Goal: Information Seeking & Learning: Understand process/instructions

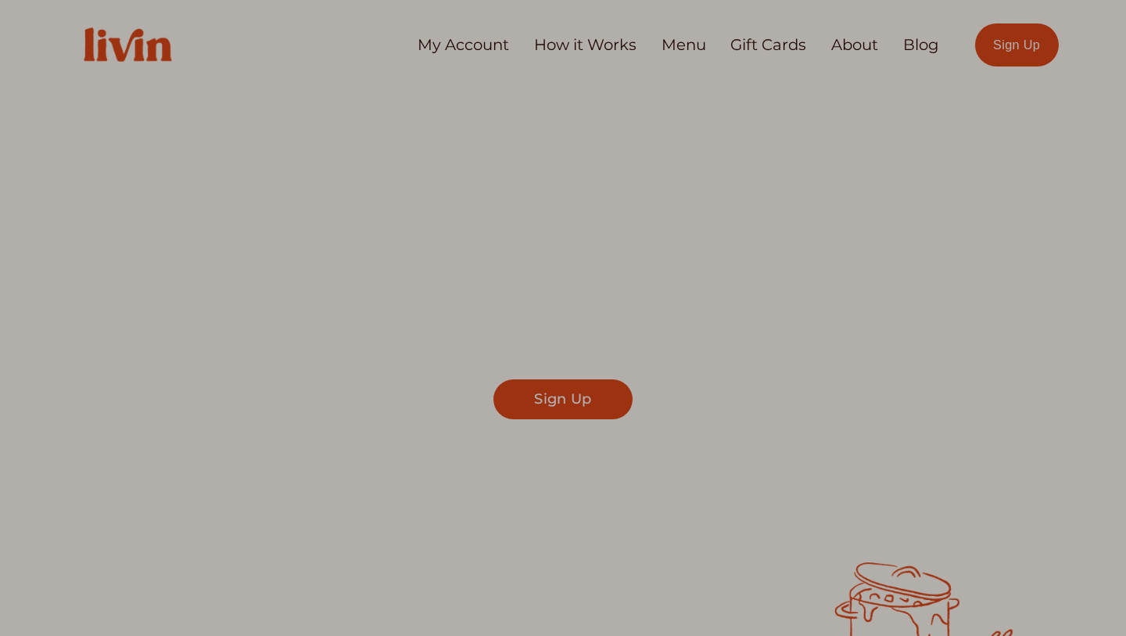
click at [579, 44] on div at bounding box center [563, 318] width 1126 height 636
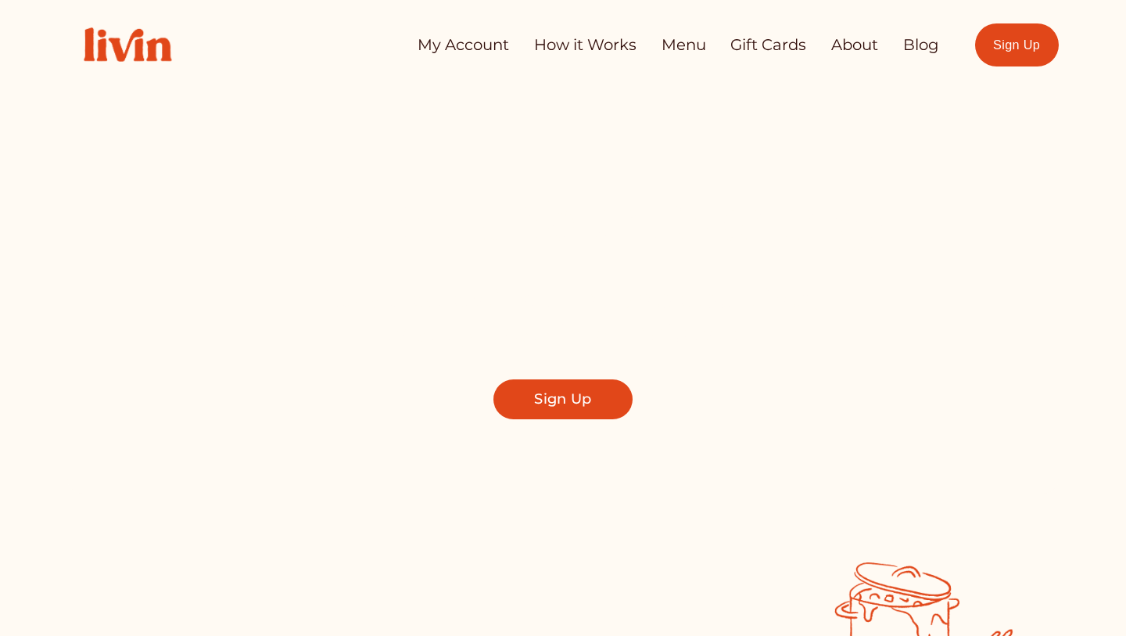
click at [584, 51] on link "How it Works" at bounding box center [585, 45] width 102 height 30
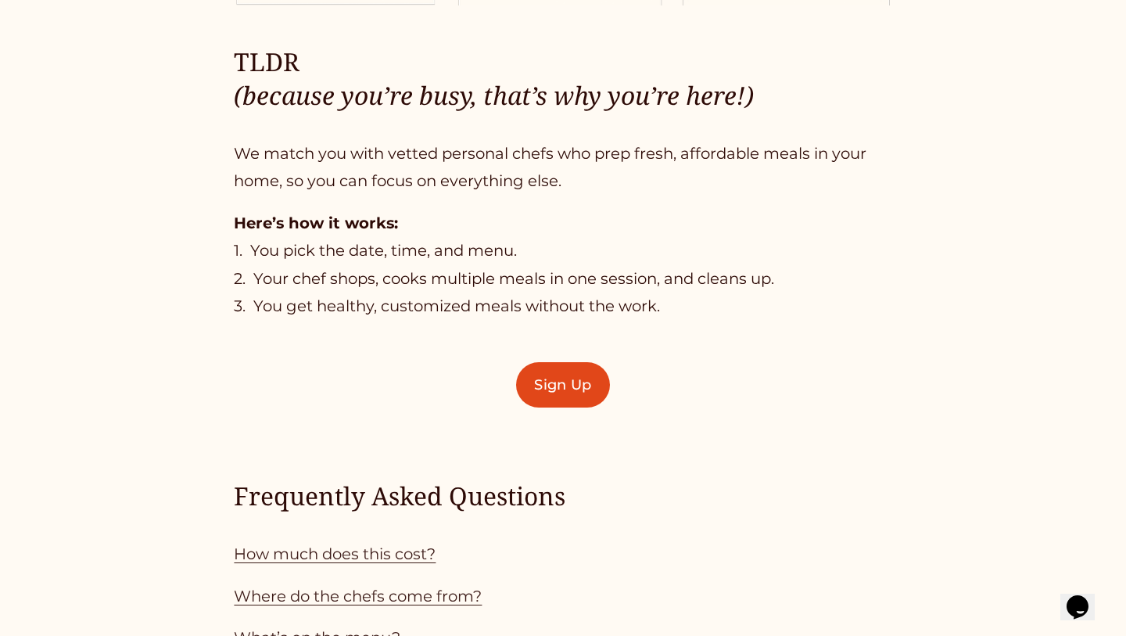
scroll to position [1001, 0]
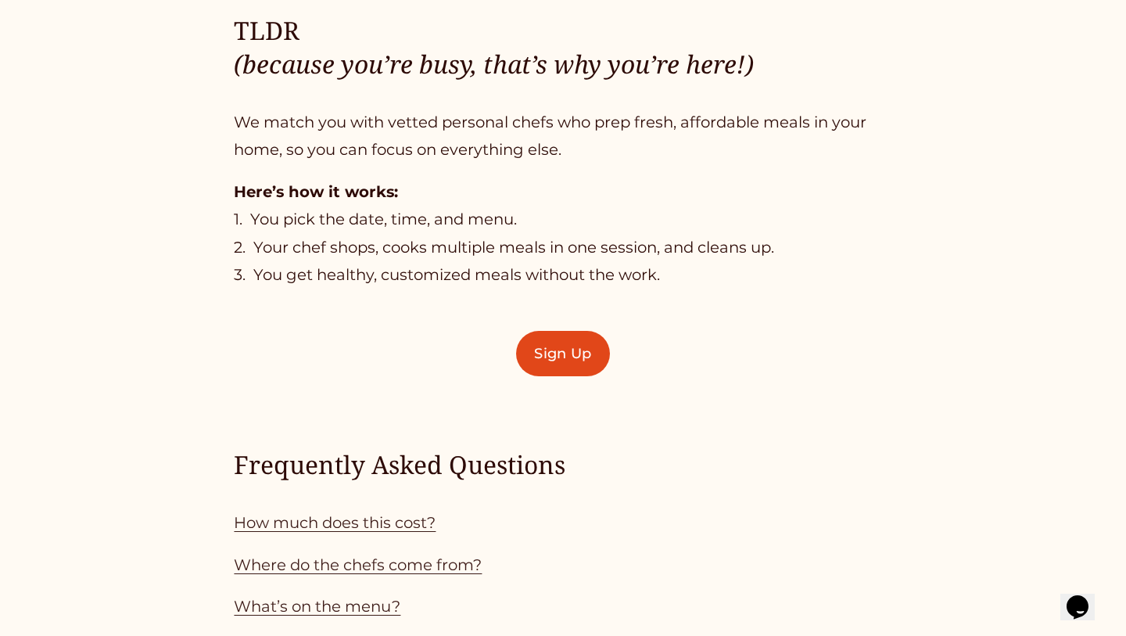
click at [1078, 266] on div "TLDR (because you’re busy, that’s why you’re here!) We match you with vetted pe…" at bounding box center [563, 348] width 1126 height 1389
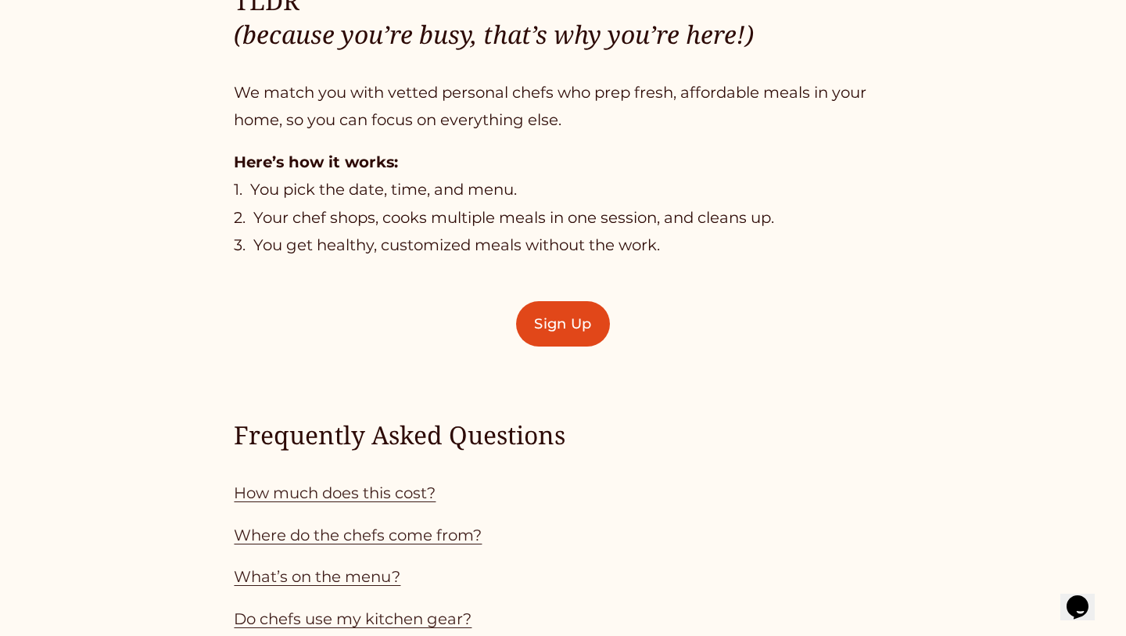
scroll to position [1032, 0]
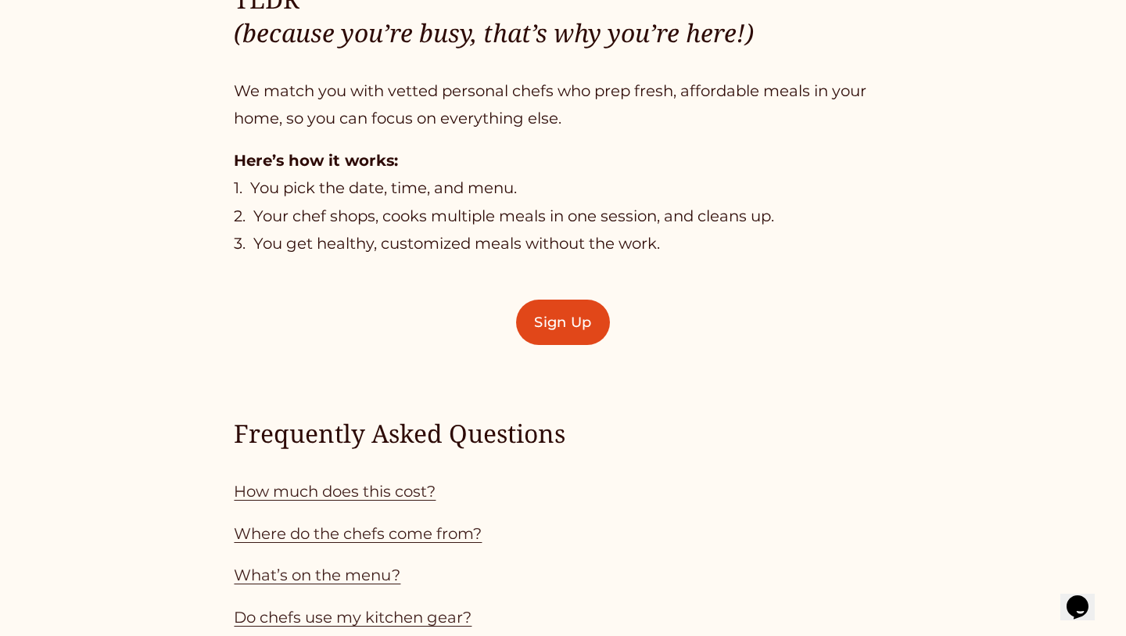
click at [558, 215] on p "Here’s how it works: 1. You pick the date, time, and menu. 2. Your chef shops, …" at bounding box center [563, 202] width 658 height 111
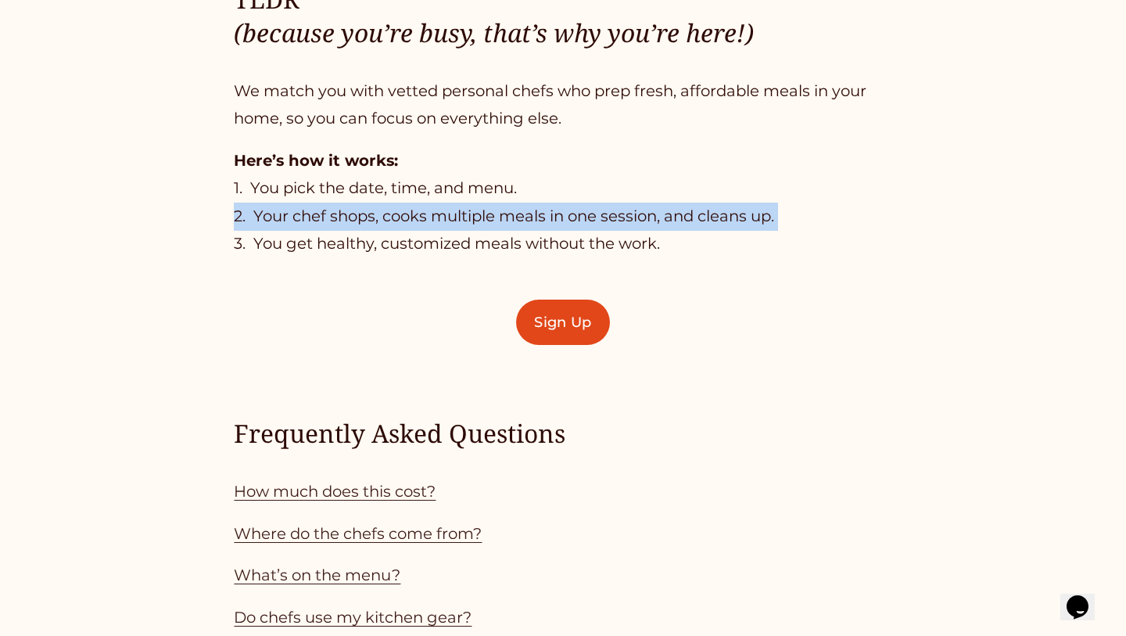
click at [558, 215] on p "Here’s how it works: 1. You pick the date, time, and menu. 2. Your chef shops, …" at bounding box center [563, 202] width 658 height 111
click at [555, 215] on p "Here’s how it works: 1. You pick the date, time, and menu. 2. Your chef shops, …" at bounding box center [563, 202] width 658 height 111
drag, startPoint x: 785, startPoint y: 220, endPoint x: 249, endPoint y: 224, distance: 535.6
click at [249, 224] on p "Here’s how it works: 1. You pick the date, time, and menu. 2. Your chef shops, …" at bounding box center [563, 202] width 658 height 111
copy p "Your chef shops, cooks multiple meals in one session, and cleans up."
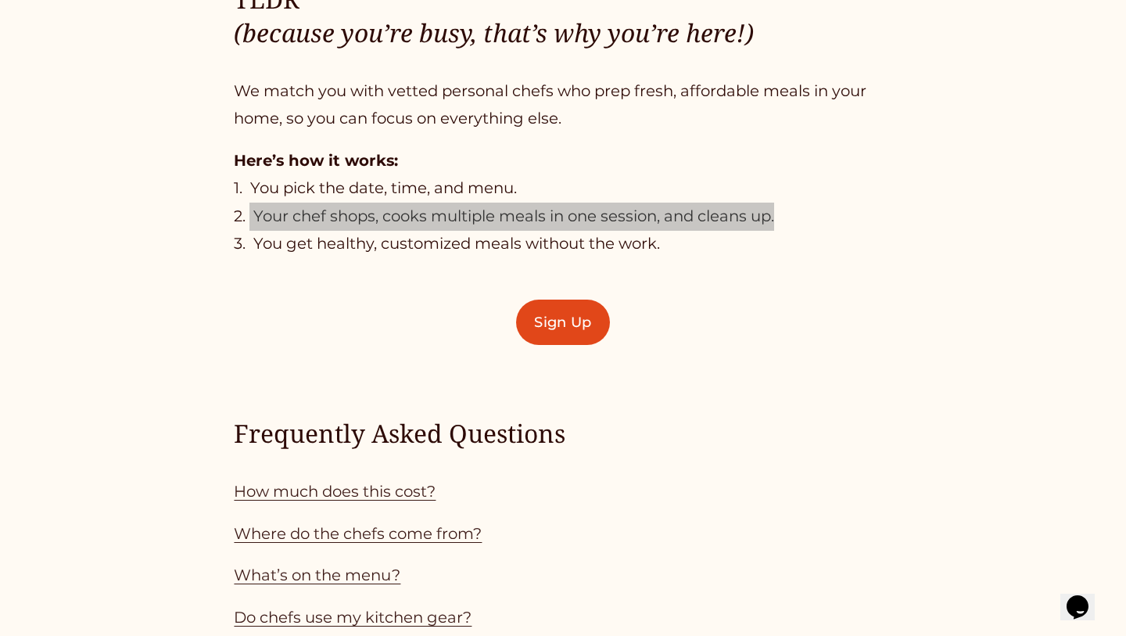
drag, startPoint x: 296, startPoint y: 228, endPoint x: 1009, endPoint y: 4, distance: 748.3
click at [0, 0] on div "TLDR (because you’re busy, that’s why you’re here!) We match you with vetted pe…" at bounding box center [563, 317] width 1126 height 1389
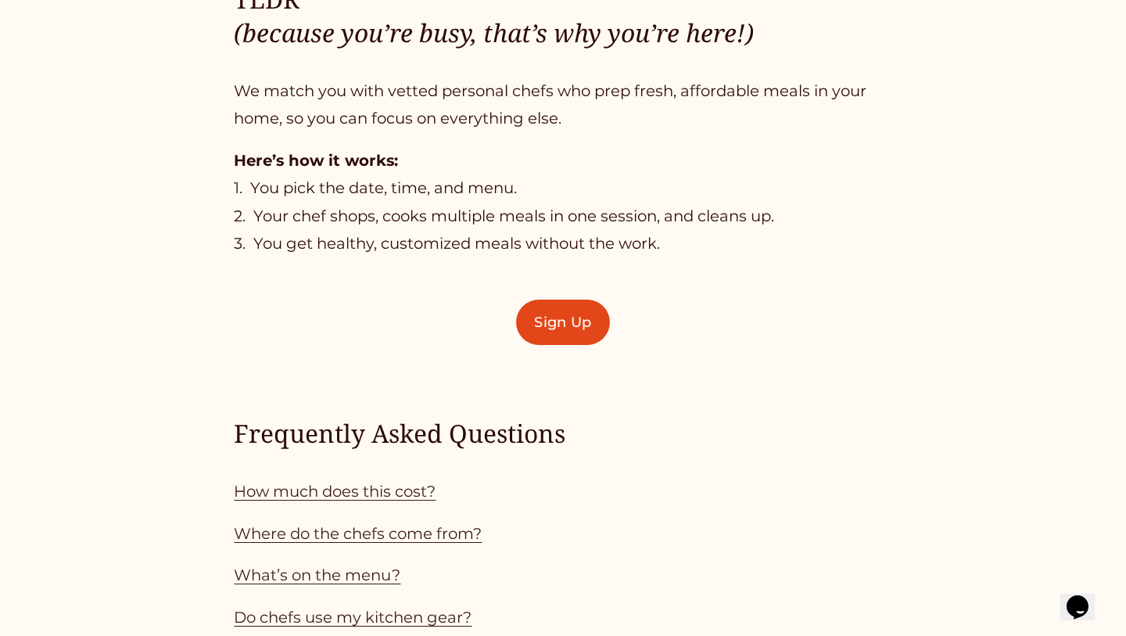
click at [501, 190] on p "Here’s how it works: 1. You pick the date, time, and menu. 2. Your chef shops, …" at bounding box center [563, 202] width 658 height 111
click at [500, 190] on p "Here’s how it works: 1. You pick the date, time, and menu. 2. Your chef shops, …" at bounding box center [563, 202] width 658 height 111
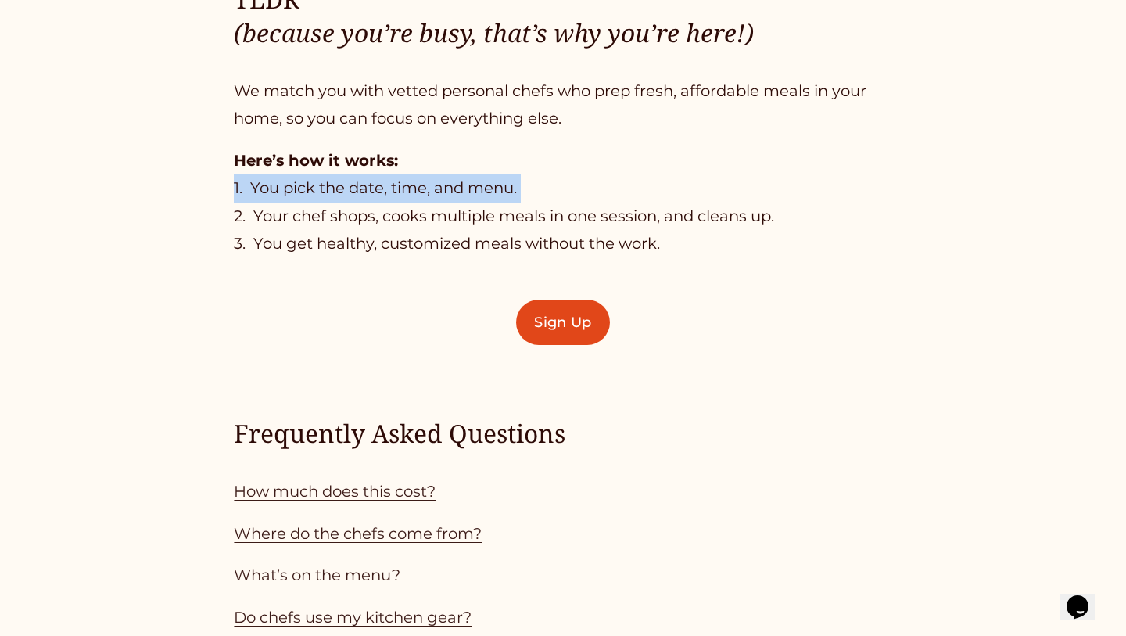
click at [500, 190] on p "Here’s how it works: 1. You pick the date, time, and menu. 2. Your chef shops, …" at bounding box center [563, 202] width 658 height 111
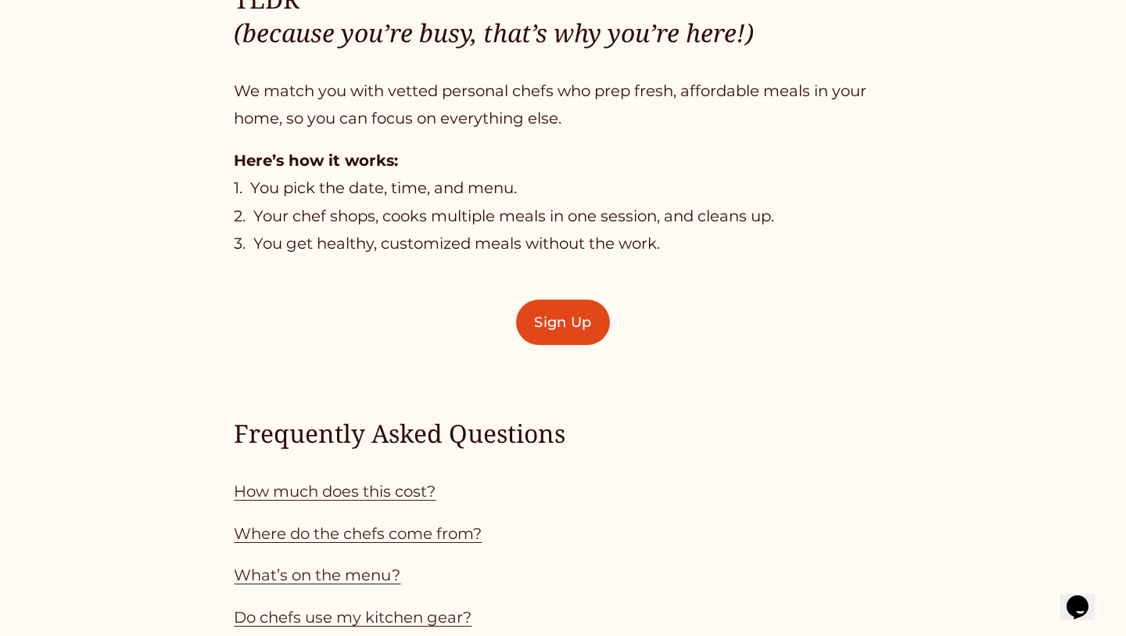
click at [539, 199] on p "Here’s how it works: 1. You pick the date, time, and menu. 2. Your chef shops, …" at bounding box center [563, 202] width 658 height 111
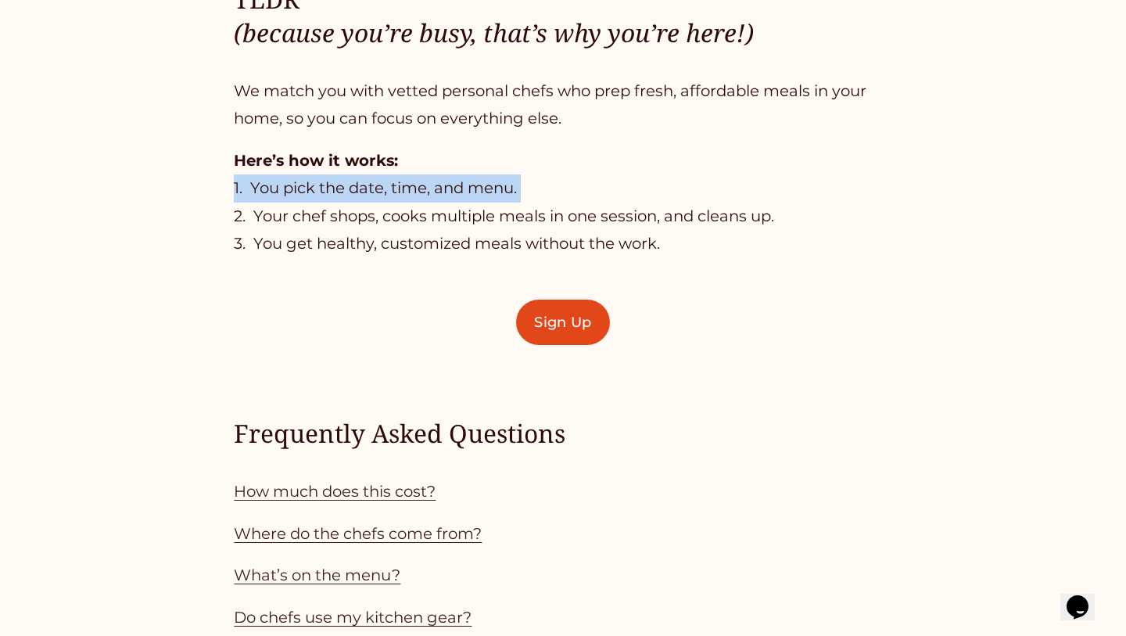
drag, startPoint x: 534, startPoint y: 190, endPoint x: 320, endPoint y: 189, distance: 214.2
click at [320, 189] on p "Here’s how it works: 1. You pick the date, time, and menu. 2. Your chef shops, …" at bounding box center [563, 202] width 658 height 111
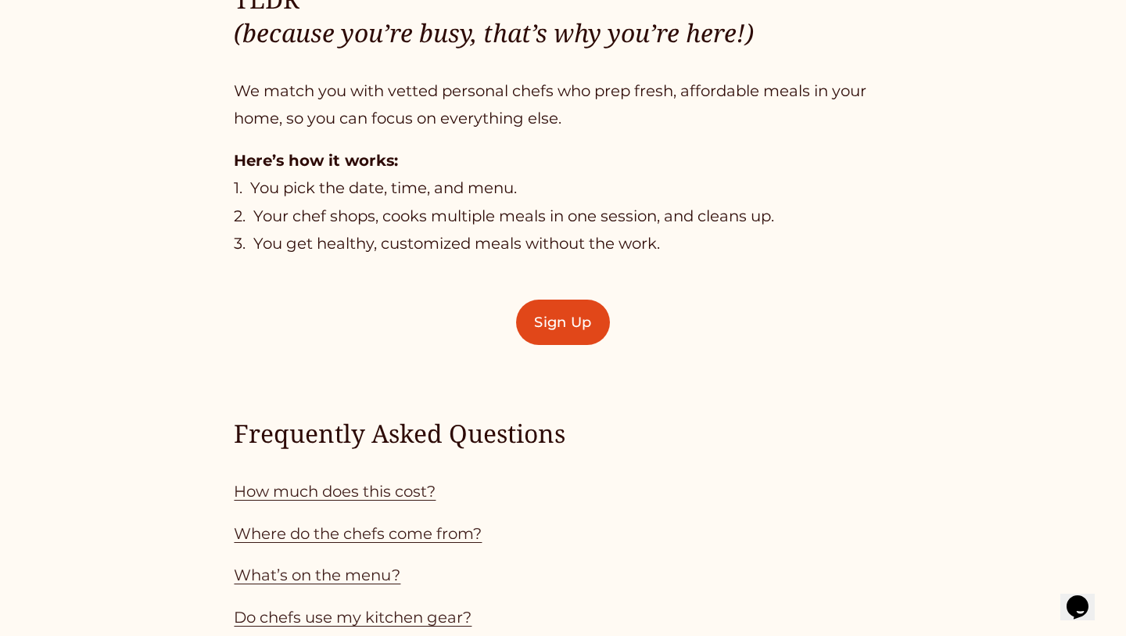
click at [309, 189] on p "Here’s how it works: 1. You pick the date, time, and menu. 2. Your chef shops, …" at bounding box center [563, 202] width 658 height 111
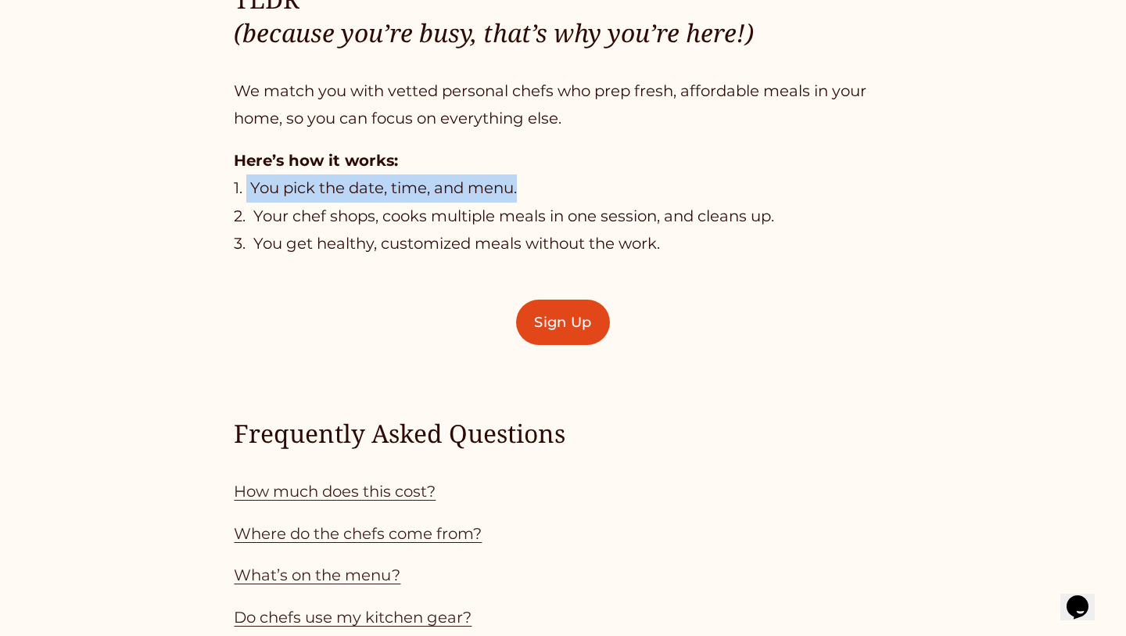
drag, startPoint x: 246, startPoint y: 185, endPoint x: 662, endPoint y: 185, distance: 416.7
click at [663, 185] on p "Here’s how it works: 1. You pick the date, time, and menu. 2. Your chef shops, …" at bounding box center [563, 202] width 658 height 111
copy p "You pick the date, time, and menu."
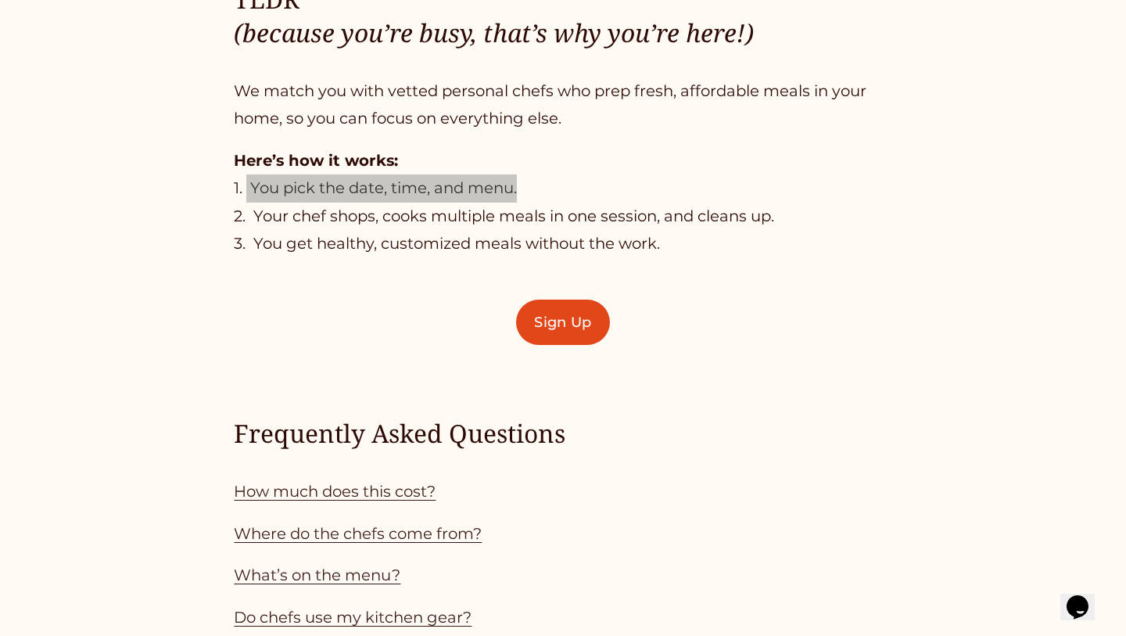
drag, startPoint x: 469, startPoint y: 183, endPoint x: 934, endPoint y: 4, distance: 498.5
click at [0, 0] on div "TLDR (because you’re busy, that’s why you’re here!) We match you with vetted pe…" at bounding box center [563, 317] width 1126 height 1389
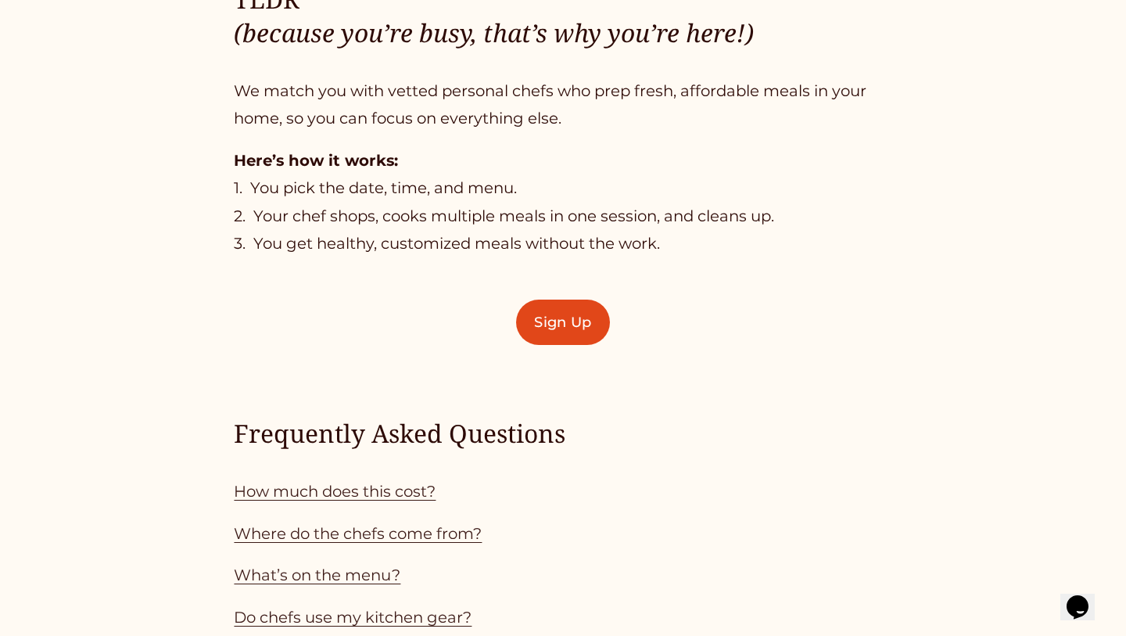
click at [606, 248] on p "Here’s how it works: 1. You pick the date, time, and menu. 2. Your chef shops, …" at bounding box center [563, 202] width 658 height 111
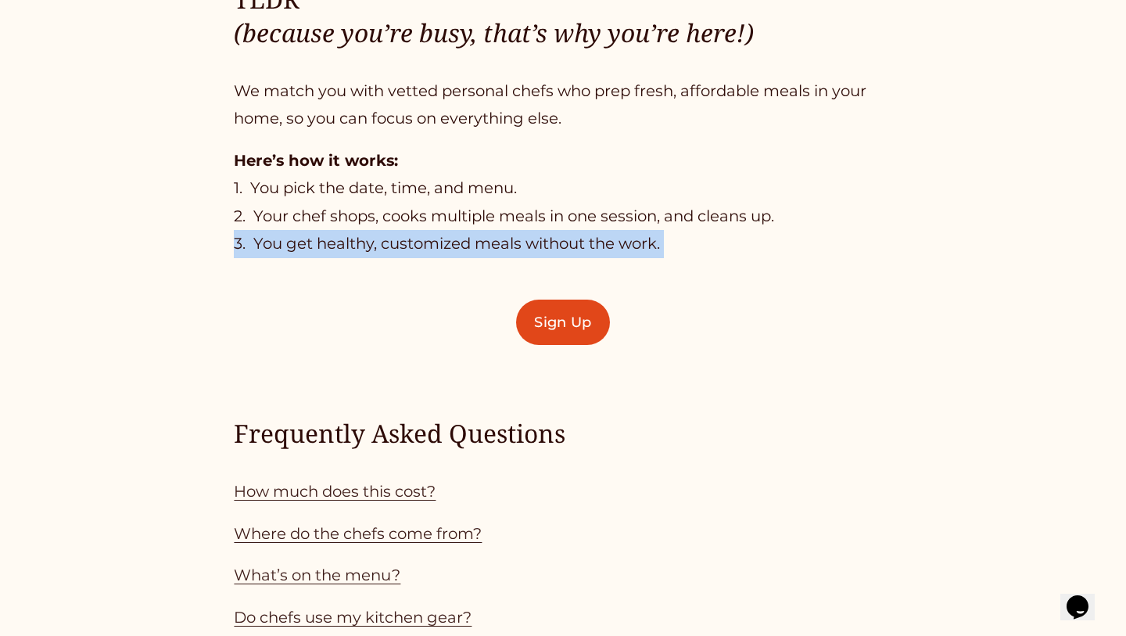
click at [606, 248] on p "Here’s how it works: 1. You pick the date, time, and menu. 2. Your chef shops, …" at bounding box center [563, 202] width 658 height 111
copy div "3. You get healthy, customized meals without the work."
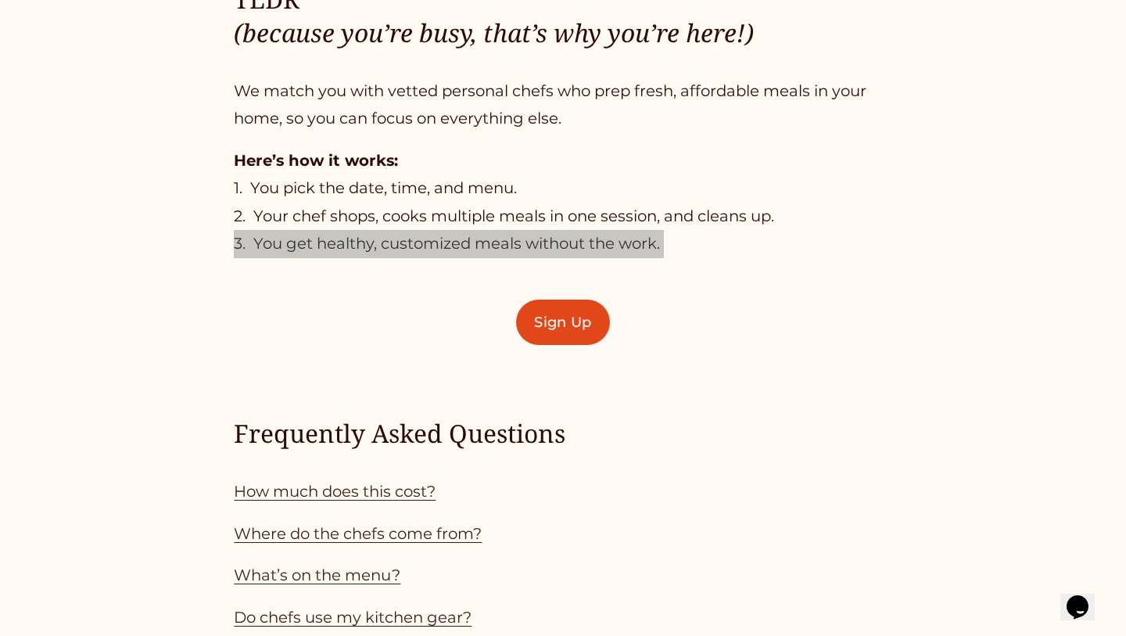
click at [0, 0] on div "TLDR (because you’re busy, that’s why you’re here!) We match you with vetted pe…" at bounding box center [563, 317] width 1126 height 1389
